Goal: Task Accomplishment & Management: Manage account settings

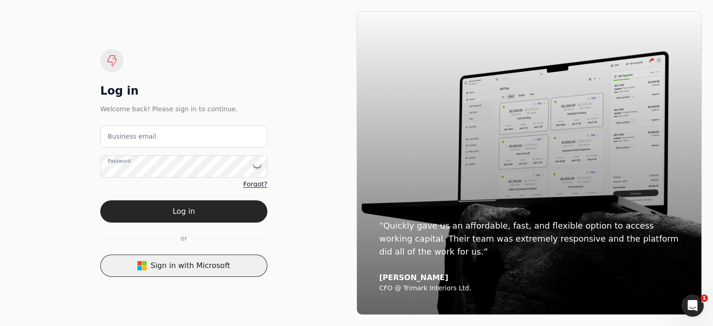
click at [207, 273] on button "Sign in with Microsoft" at bounding box center [183, 266] width 167 height 22
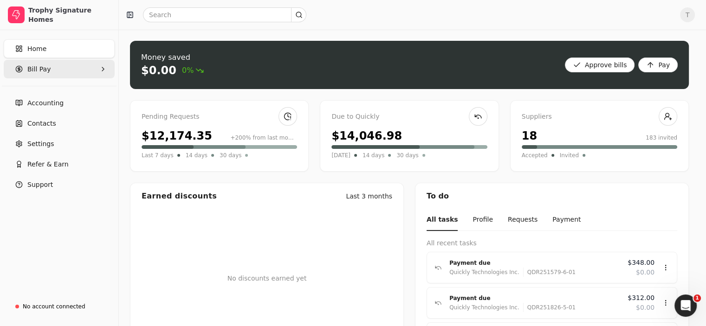
click at [45, 74] on Pay "Bill Pay" at bounding box center [59, 69] width 111 height 19
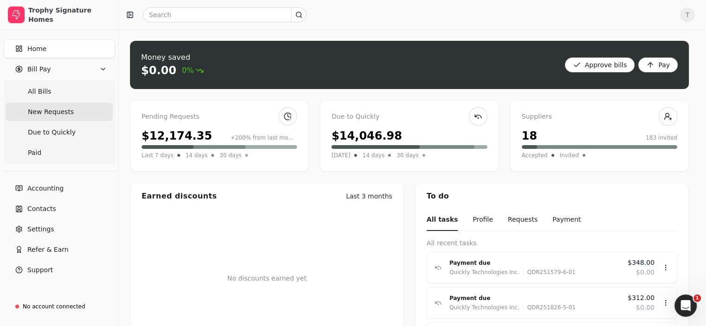
click at [56, 111] on span "New Requests" at bounding box center [51, 112] width 46 height 10
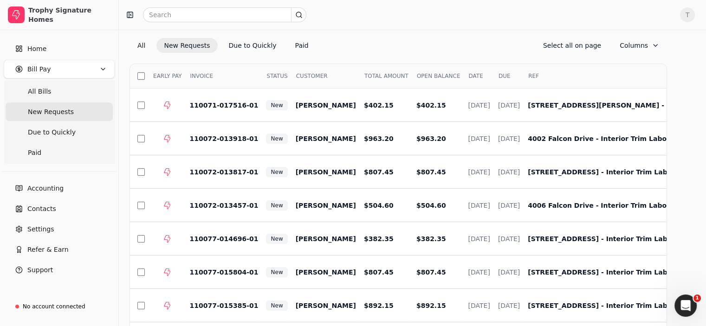
scroll to position [4, 0]
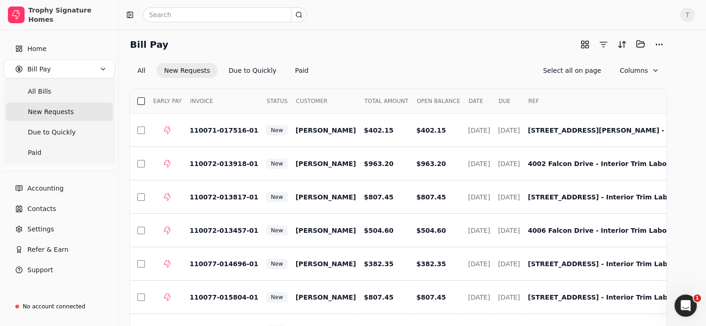
click at [145, 99] on button "button" at bounding box center [140, 100] width 7 height 7
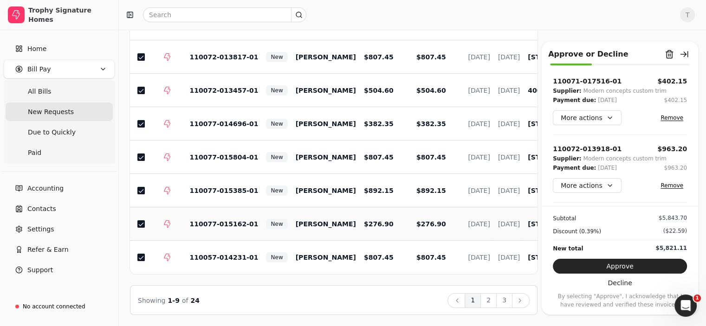
scroll to position [150, 0]
click at [628, 269] on button "Approve" at bounding box center [620, 266] width 134 height 15
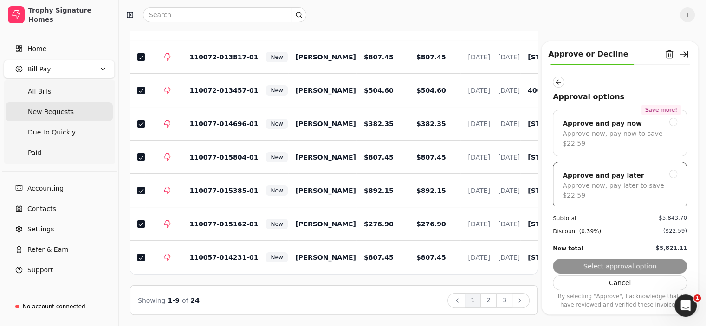
click at [623, 189] on div "Approve now, pay later to save $22.59" at bounding box center [619, 190] width 115 height 19
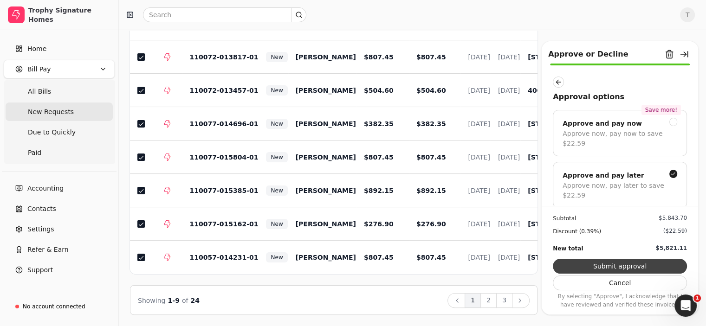
click at [618, 265] on button "Submit approval" at bounding box center [620, 266] width 134 height 15
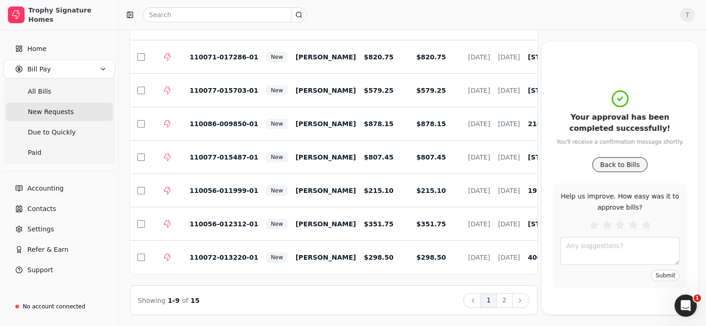
click at [609, 163] on button "Back to Bills" at bounding box center [620, 164] width 56 height 15
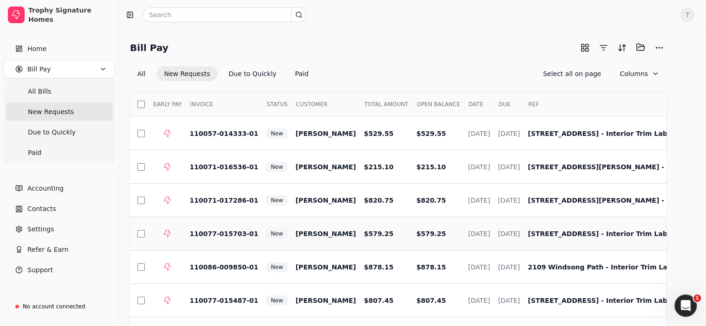
scroll to position [0, 0]
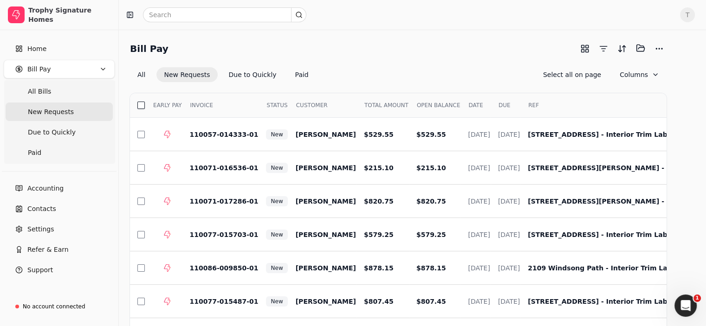
click at [145, 106] on button "button" at bounding box center [140, 105] width 7 height 7
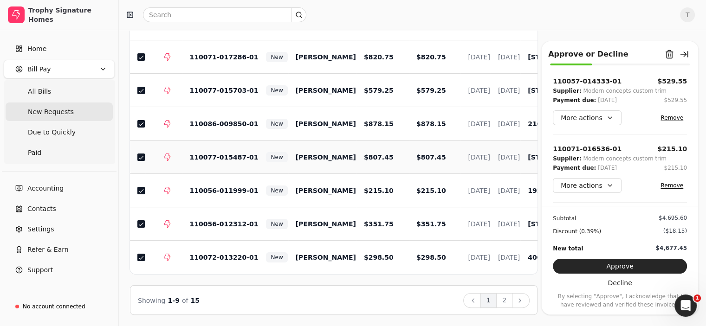
scroll to position [150, 0]
click at [616, 271] on button "Approve" at bounding box center [620, 266] width 134 height 15
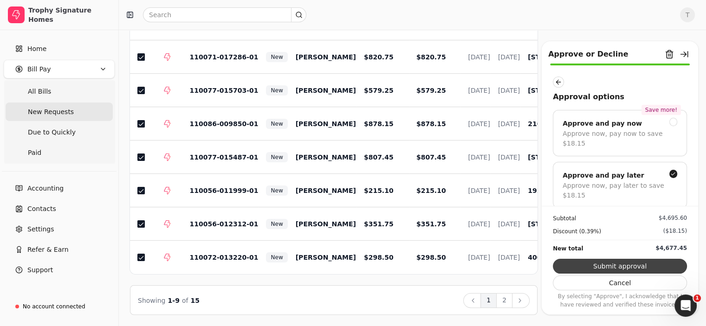
click at [614, 267] on button "Submit approval" at bounding box center [620, 266] width 134 height 15
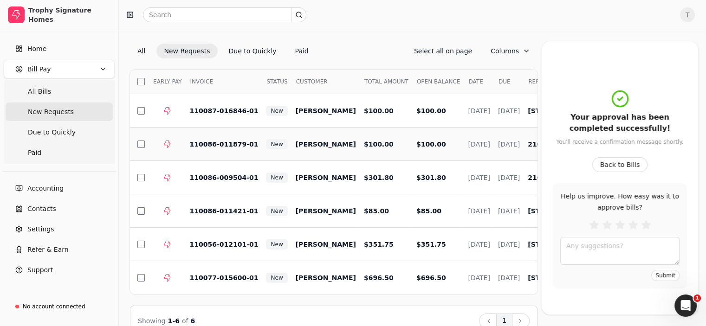
scroll to position [0, 0]
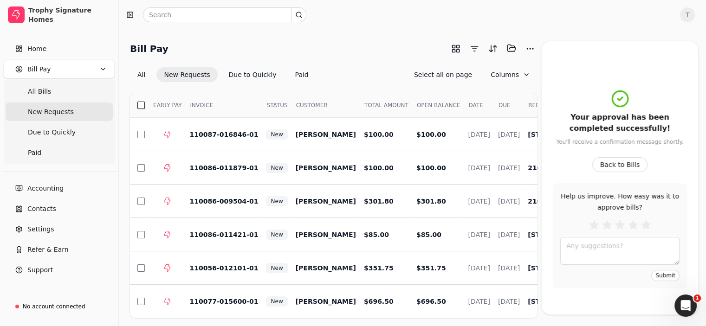
click at [139, 104] on button "button" at bounding box center [140, 105] width 7 height 7
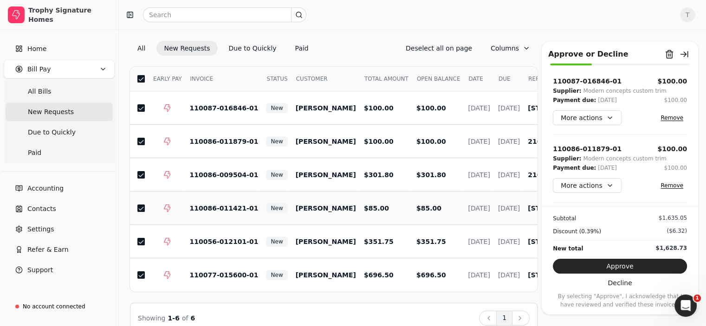
scroll to position [50, 0]
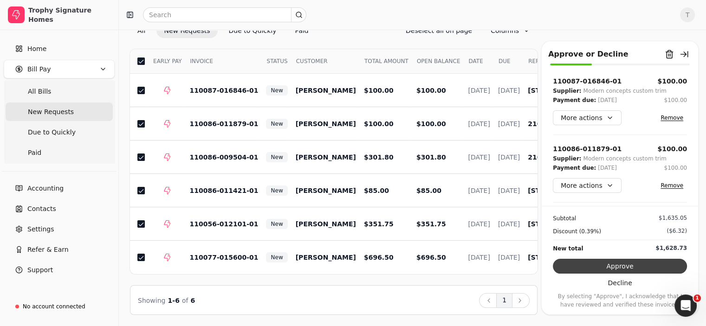
click at [631, 269] on button "Approve" at bounding box center [620, 266] width 134 height 15
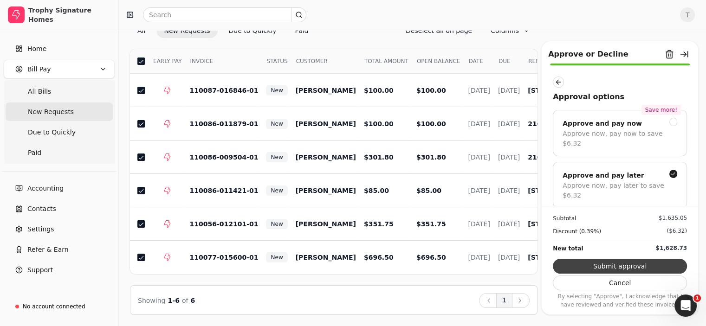
click at [603, 263] on button "Submit approval" at bounding box center [620, 266] width 134 height 15
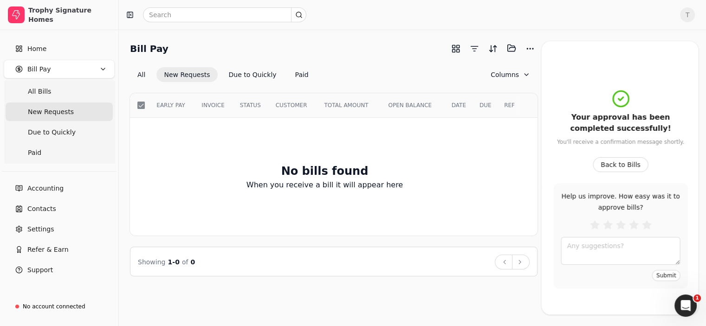
scroll to position [0, 0]
click at [50, 91] on Bills "All Bills" at bounding box center [59, 91] width 107 height 19
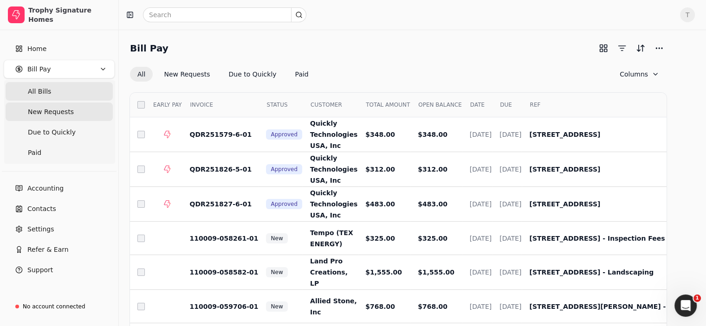
click at [53, 116] on span "New Requests" at bounding box center [51, 112] width 46 height 10
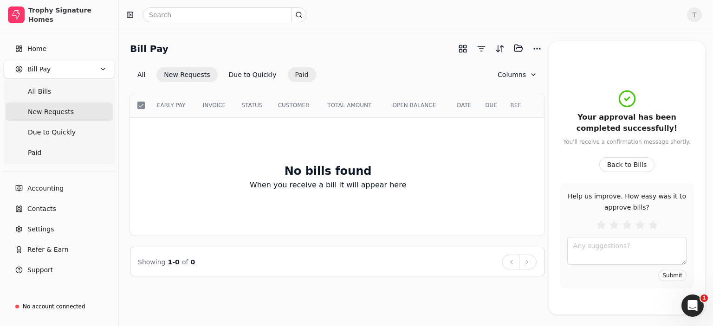
click at [289, 73] on button "Paid" at bounding box center [302, 74] width 28 height 15
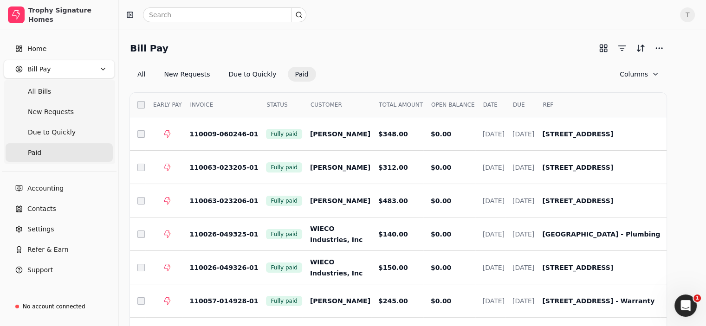
click at [105, 68] on icon "button" at bounding box center [102, 68] width 7 height 7
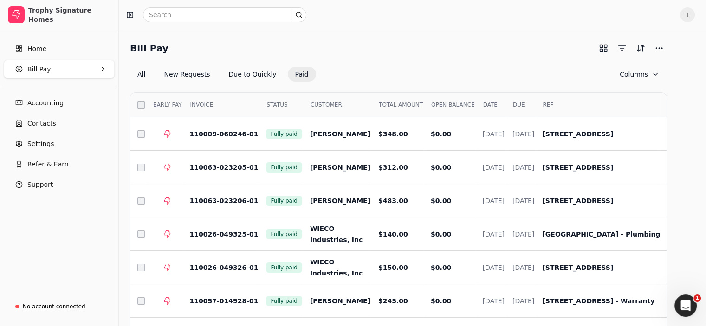
click at [105, 68] on icon "button" at bounding box center [102, 68] width 7 height 7
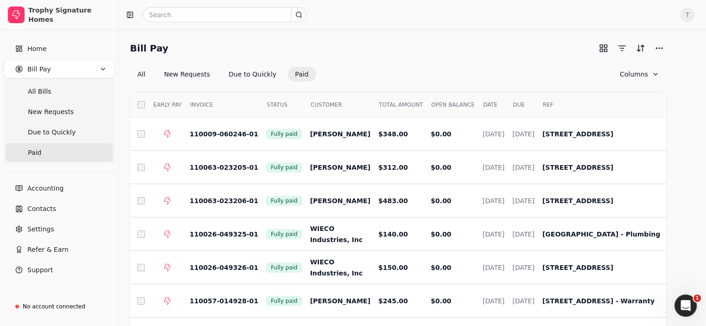
click at [445, 37] on div "Bill Pay All New Requests Due to Quickly Paid Columns Select EARLY PAY INVOICE …" at bounding box center [412, 250] width 587 height 440
